Goal: Navigation & Orientation: Find specific page/section

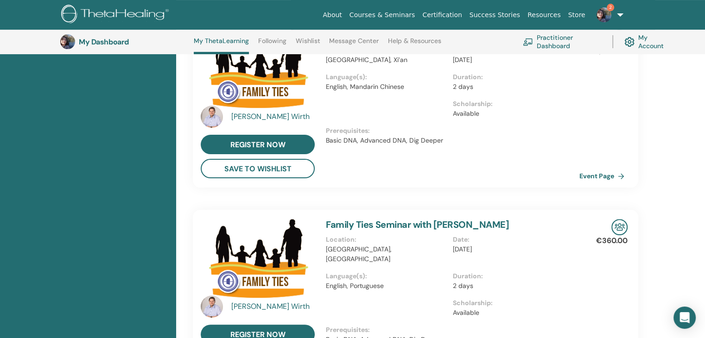
scroll to position [163, 0]
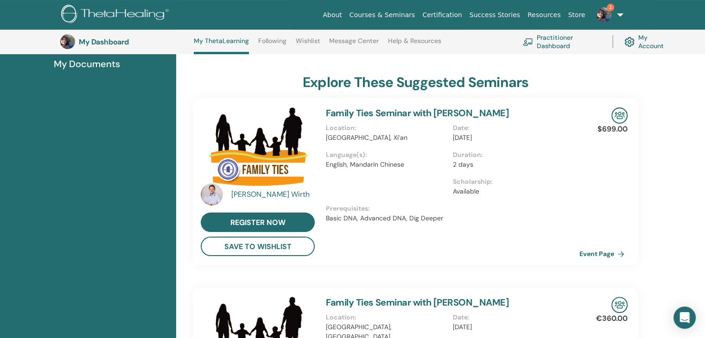
click at [608, 12] on img at bounding box center [604, 14] width 15 height 15
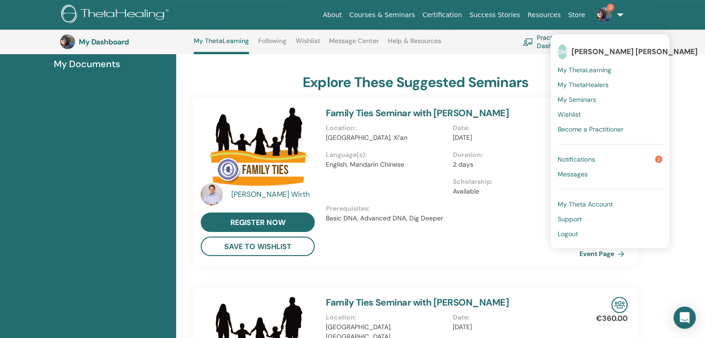
click at [594, 83] on span "My ThetaHealers" at bounding box center [583, 85] width 51 height 8
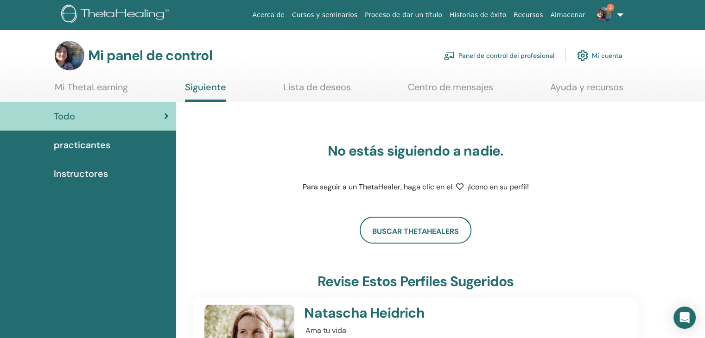
click at [611, 14] on img at bounding box center [604, 14] width 15 height 15
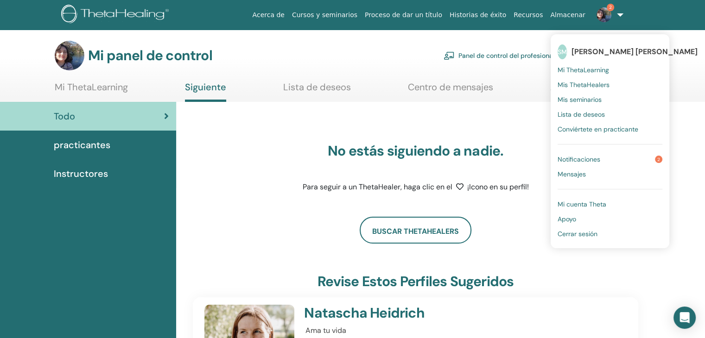
click at [604, 70] on font "Mi ThetaLearning" at bounding box center [583, 70] width 51 height 8
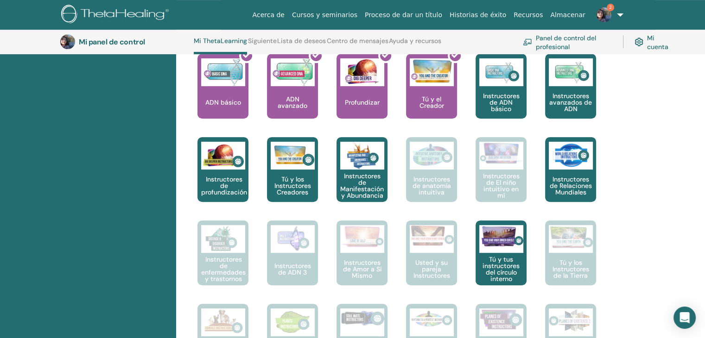
scroll to position [395, 0]
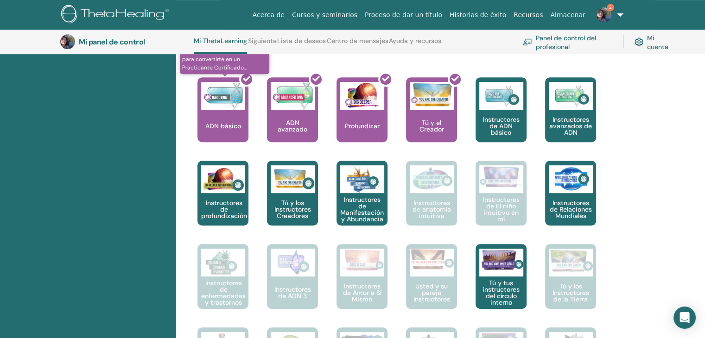
click at [233, 117] on div at bounding box center [228, 113] width 51 height 83
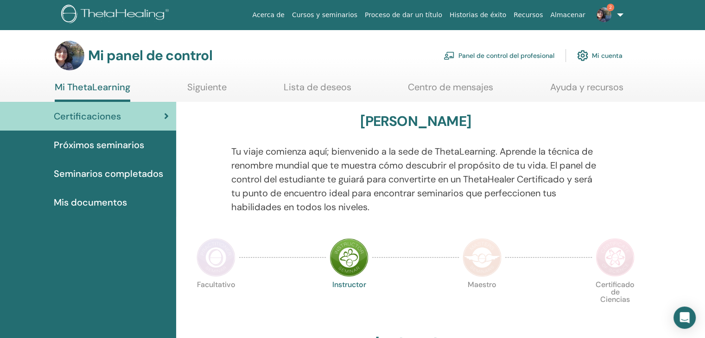
click at [83, 144] on font "Próximos seminarios" at bounding box center [99, 145] width 90 height 12
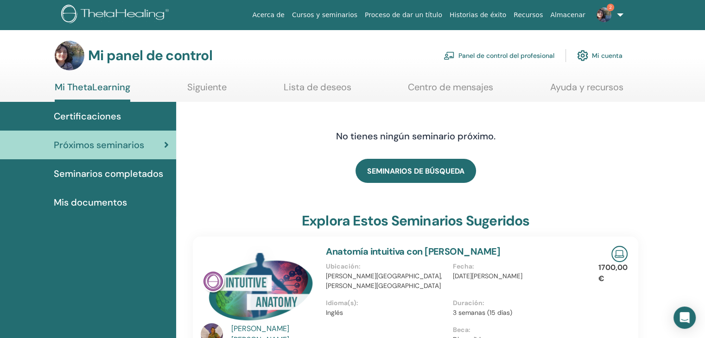
drag, startPoint x: 148, startPoint y: 17, endPoint x: 157, endPoint y: 23, distance: 10.3
click at [148, 16] on img at bounding box center [116, 15] width 111 height 21
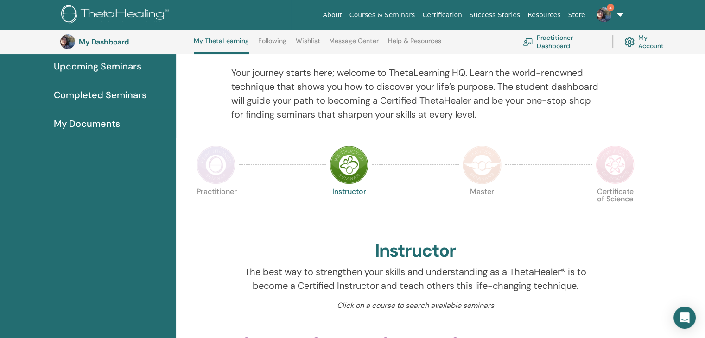
scroll to position [117, 0]
